Goal: Information Seeking & Learning: Learn about a topic

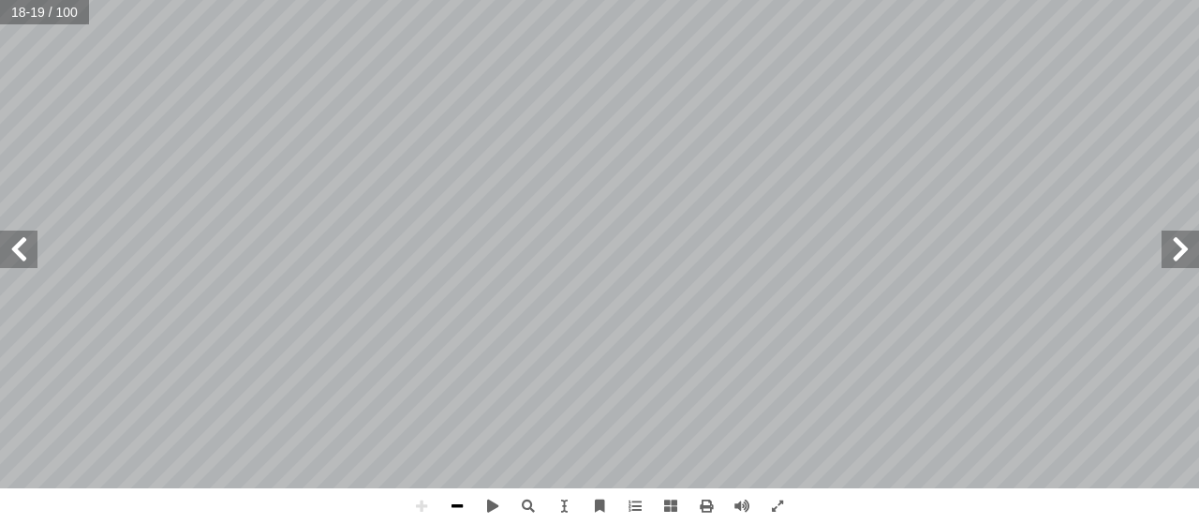
click at [459, 503] on span at bounding box center [457, 506] width 36 height 36
click at [422, 508] on span at bounding box center [422, 506] width 36 height 36
click at [465, 496] on span at bounding box center [457, 506] width 36 height 36
click at [422, 499] on span at bounding box center [422, 506] width 36 height 36
click at [1041, 171] on html "الصفحة الرئيسية الصف الأول الصف الثاني الصف الثالث الصف الرابع الصف الخامس الصف…" at bounding box center [599, 85] width 1199 height 171
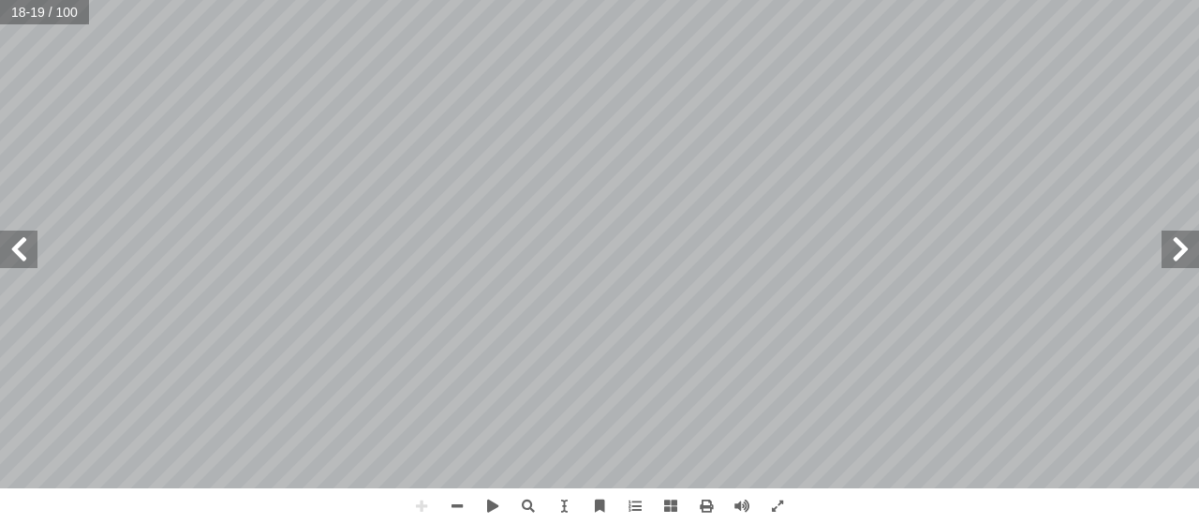
click at [13, 242] on span at bounding box center [18, 249] width 37 height 37
click at [454, 513] on span at bounding box center [457, 506] width 36 height 36
click at [420, 491] on span at bounding box center [422, 506] width 36 height 36
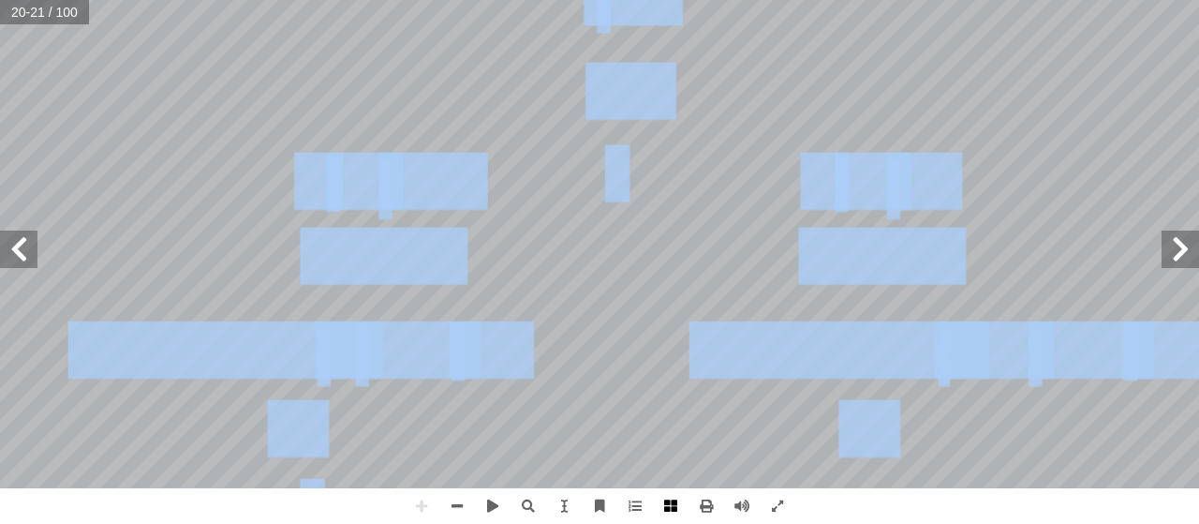
click at [676, 508] on div "١ 6 تية: آ ة ال� ّ ع الخريطة المفاهيمي ّ ب َ ت َ ت أ ا ة. ّ ة صحيحة حول الخلي ّ…" at bounding box center [599, 262] width 1199 height 524
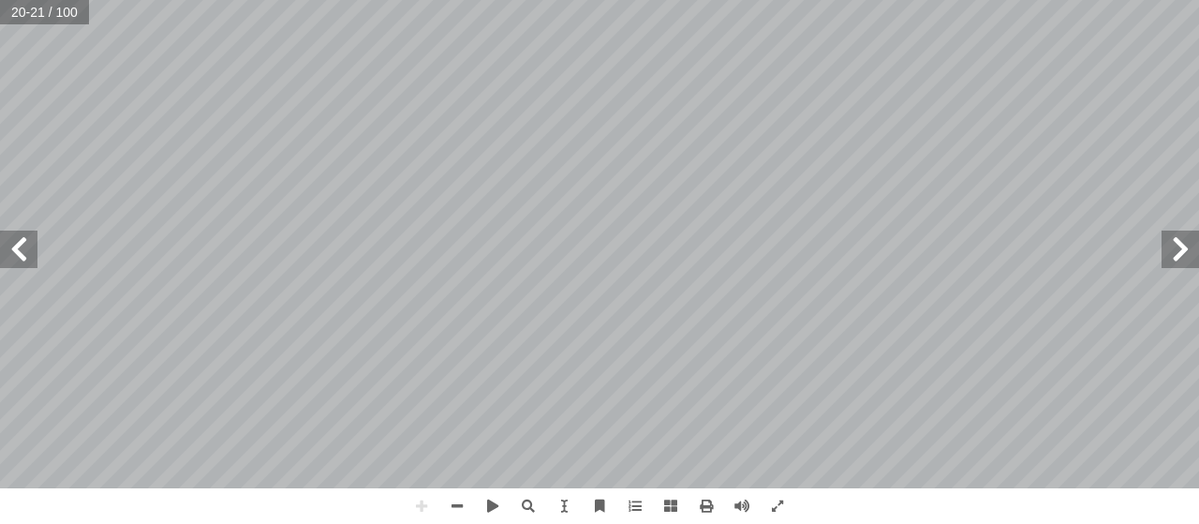
click at [628, 171] on html "الصفحة الرئيسية الصف الأول الصف الثاني الصف الثالث الصف الرابع الصف الخامس الصف…" at bounding box center [599, 85] width 1199 height 171
click at [464, 499] on span at bounding box center [457, 506] width 36 height 36
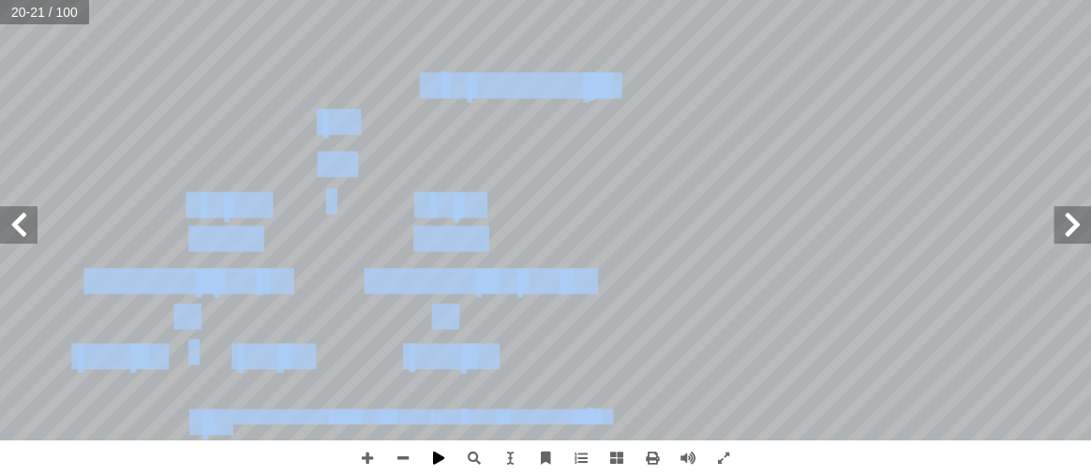
click at [434, 460] on div "١ 6 تية: آ ة ال� ّ ع الخريطة المفاهيمي ّ ب َ ت َ ت أ ا ة. ّ ة صحيحة حول الخلي ّ…" at bounding box center [545, 238] width 1091 height 476
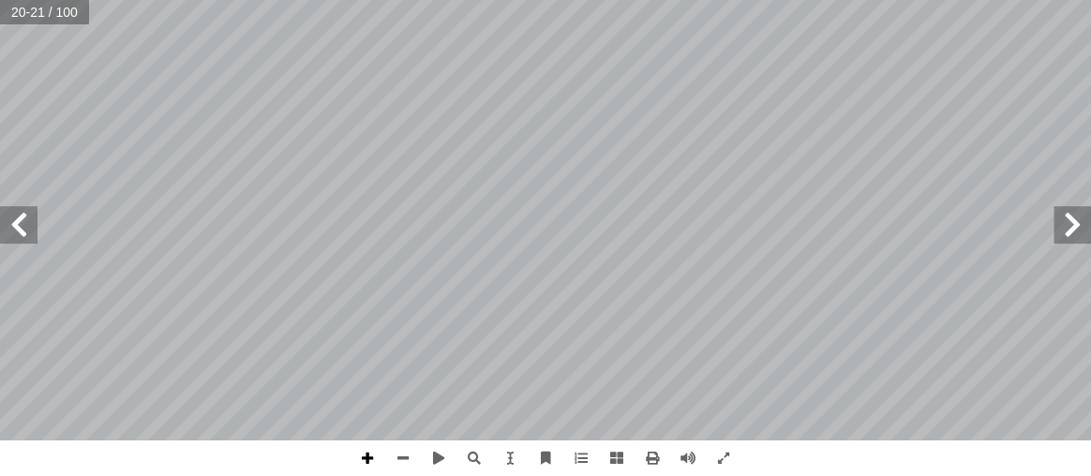
click at [373, 449] on span at bounding box center [368, 458] width 36 height 36
click at [402, 458] on span at bounding box center [403, 458] width 36 height 36
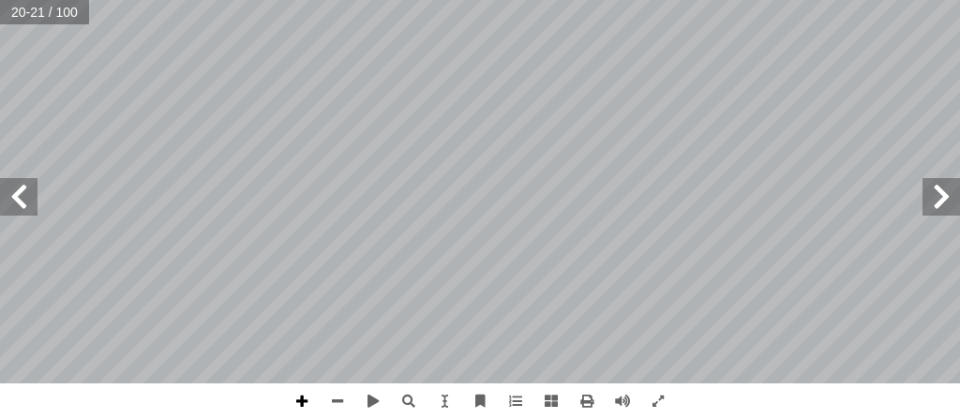
click at [314, 397] on span at bounding box center [302, 401] width 36 height 36
click at [345, 126] on html "الصفحة الرئيسية الصف الأول الصف الثاني الصف الثالث الصف الرابع الصف الخامس الصف…" at bounding box center [480, 63] width 960 height 126
click at [335, 399] on span at bounding box center [338, 401] width 36 height 36
click at [309, 394] on span at bounding box center [302, 401] width 36 height 36
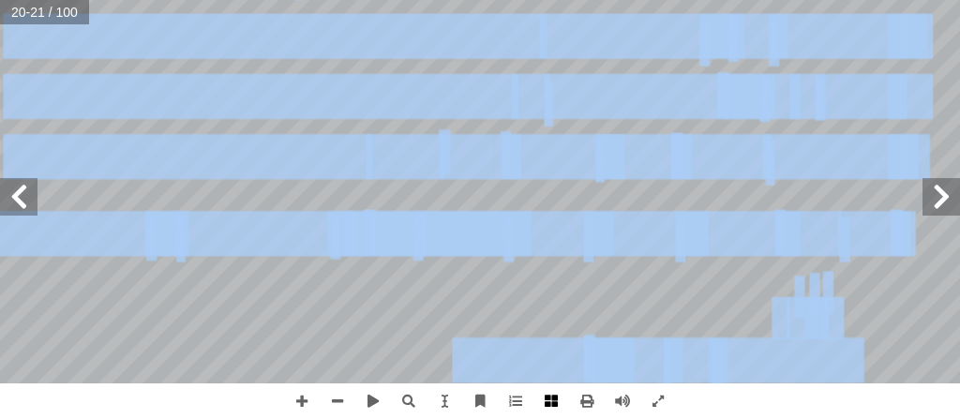
click at [555, 398] on div "١ 6 تية: آ ة ال� ّ ع الخريطة المفاهيمي ّ ب َ ت َ ت أ ا ة. ّ ة صحيحة حول الخلي ّ…" at bounding box center [480, 209] width 960 height 419
